Goal: Task Accomplishment & Management: Complete application form

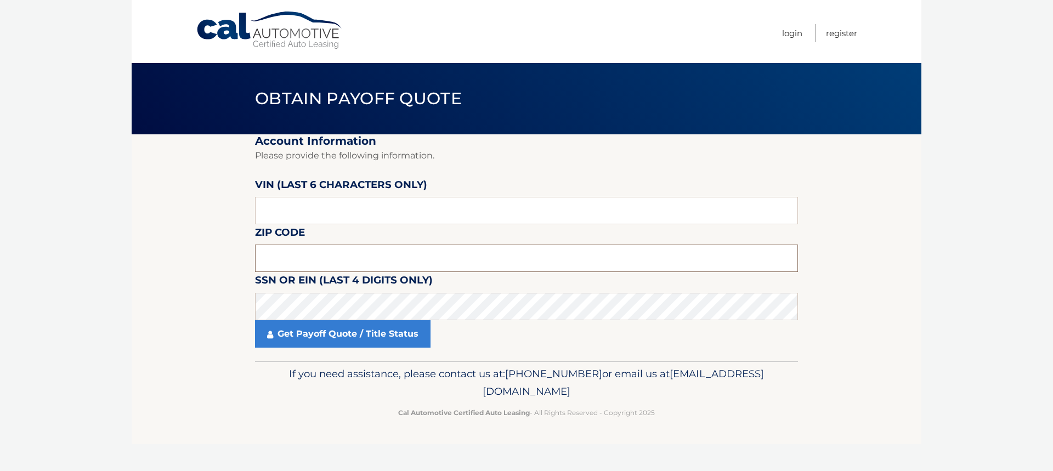
click at [360, 266] on input "text" at bounding box center [526, 258] width 543 height 27
type input "07928"
click at [365, 207] on input "text" at bounding box center [526, 210] width 543 height 27
click at [294, 210] on input "text" at bounding box center [526, 210] width 543 height 27
type input "020834"
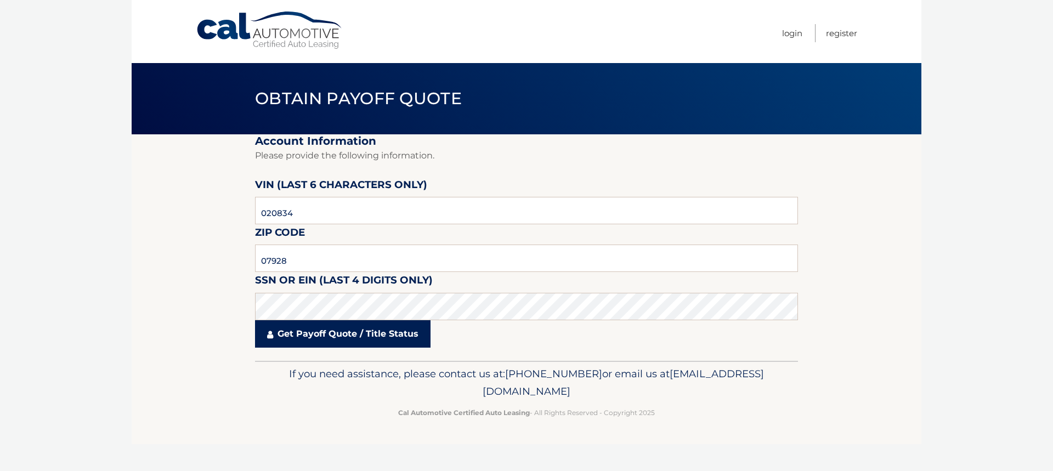
click at [309, 320] on link "Get Payoff Quote / Title Status" at bounding box center [343, 333] width 176 height 27
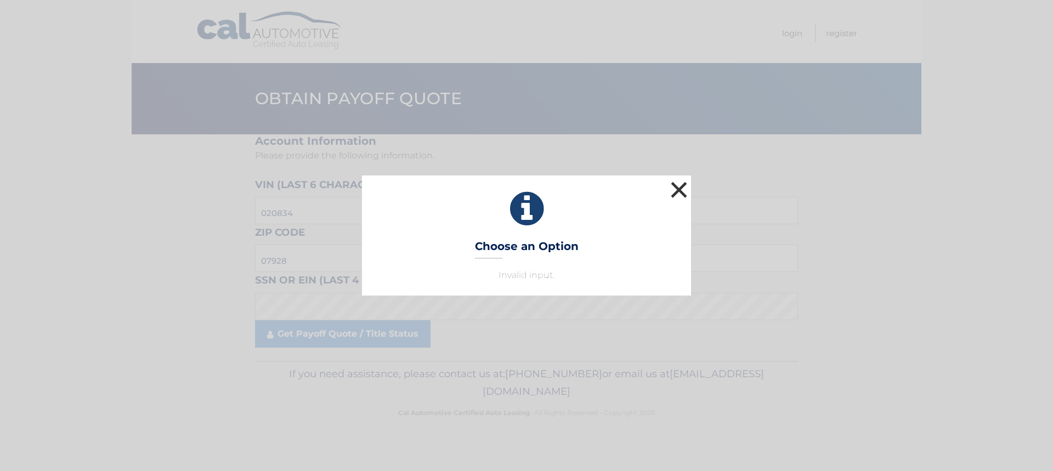
drag, startPoint x: 671, startPoint y: 188, endPoint x: 661, endPoint y: 192, distance: 11.3
click at [665, 190] on div "× Choose an Option Invalid input. This is what you see on secong view" at bounding box center [526, 236] width 329 height 120
click at [678, 188] on button "×" at bounding box center [679, 190] width 22 height 22
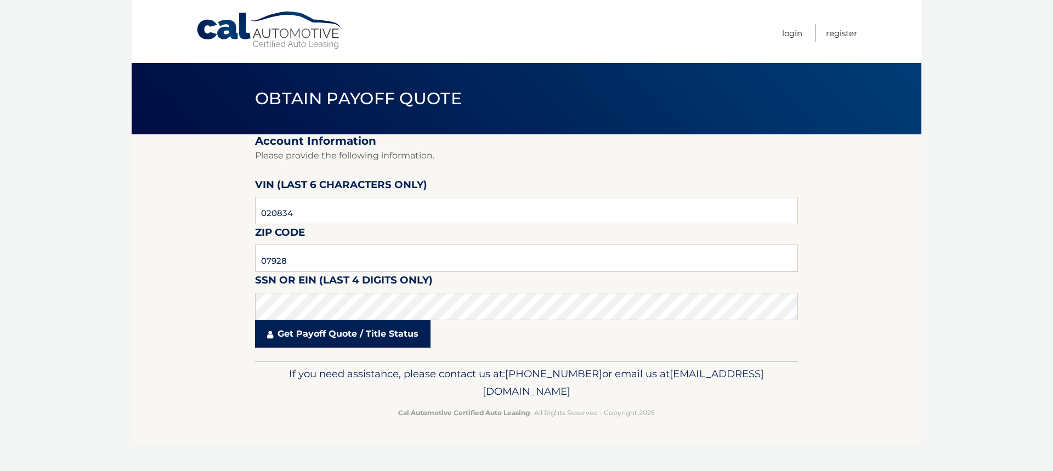
click at [430, 327] on link "Get Payoff Quote / Title Status" at bounding box center [343, 333] width 176 height 27
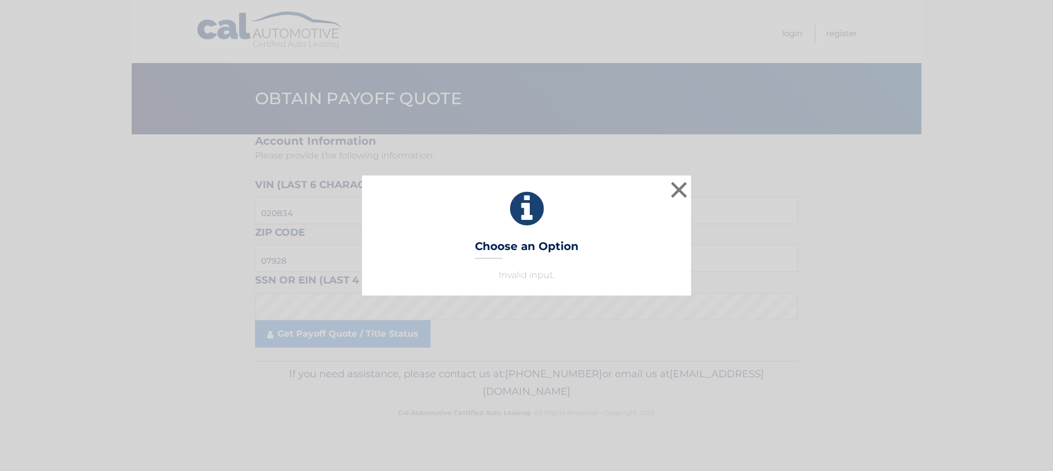
click at [422, 313] on div "× Choose an Option Invalid input. This is what you see on secong view Loading..." at bounding box center [526, 235] width 1053 height 471
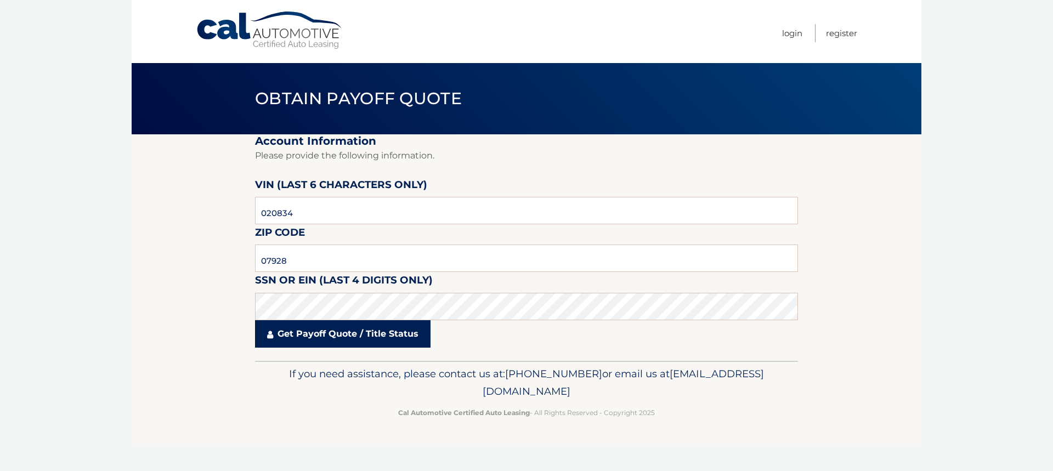
click at [350, 332] on link "Get Payoff Quote / Title Status" at bounding box center [343, 333] width 176 height 27
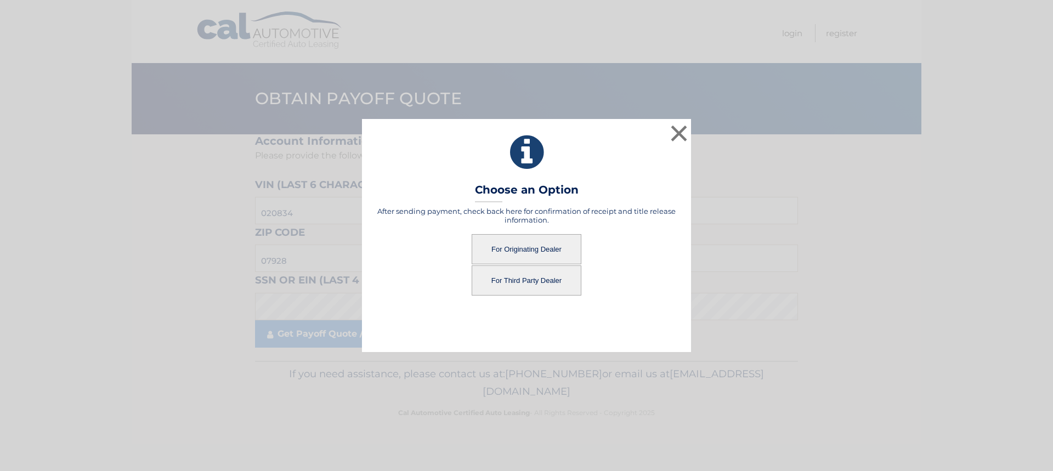
click at [507, 244] on button "For Originating Dealer" at bounding box center [527, 249] width 110 height 30
click at [506, 253] on button "For Originating Dealer" at bounding box center [527, 249] width 110 height 30
